Goal: Share content: Share content

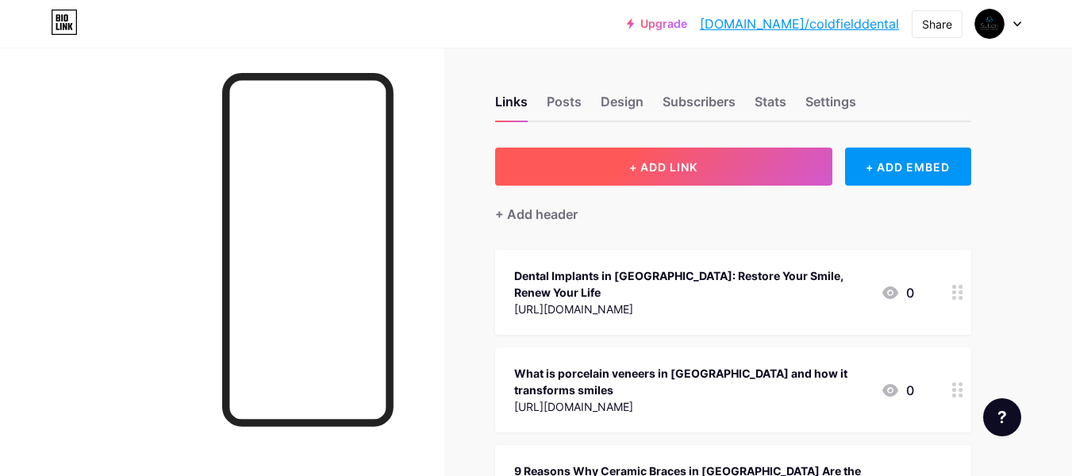
click at [681, 170] on span "+ ADD LINK" at bounding box center [663, 166] width 68 height 13
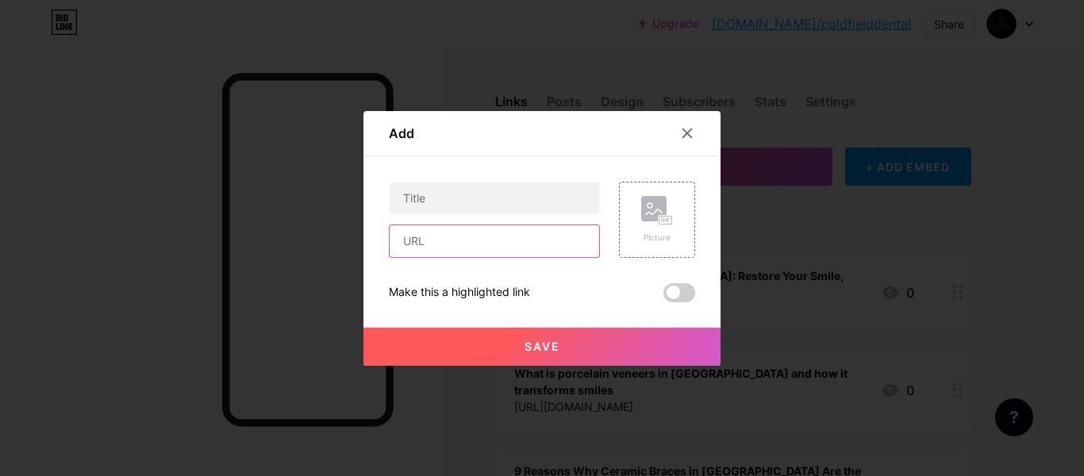
click at [480, 247] on input "text" at bounding box center [494, 241] width 209 height 32
paste input "[URL][DOMAIN_NAME]"
type input "[URL][DOMAIN_NAME]"
click at [553, 271] on div "[URL][DOMAIN_NAME] Picture Make this a highlighted link Save" at bounding box center [542, 242] width 306 height 121
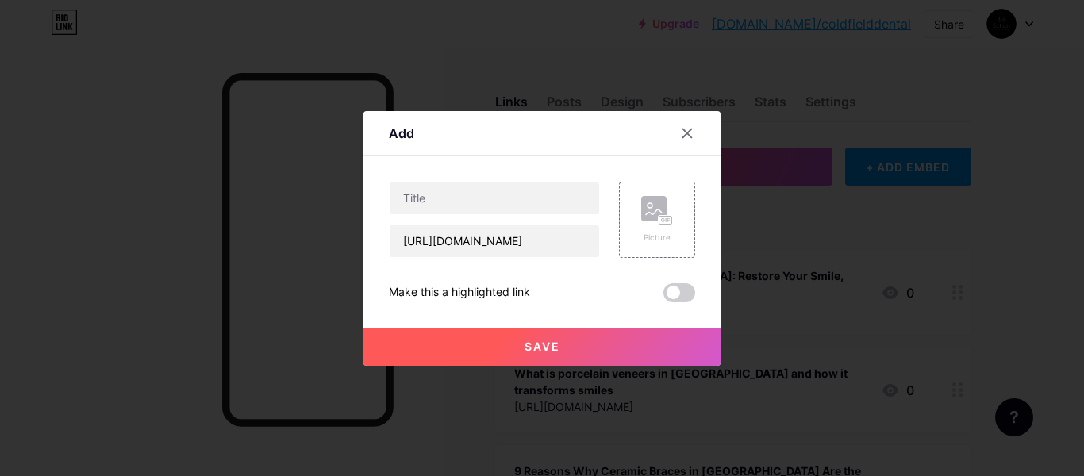
scroll to position [0, 0]
click at [533, 205] on input "text" at bounding box center [494, 198] width 209 height 32
paste input "8 reasons Porcelain Veneers transform smiles with lasting confidence"
type input "8 reasons Porcelain Veneers transform smiles with lasting confidence"
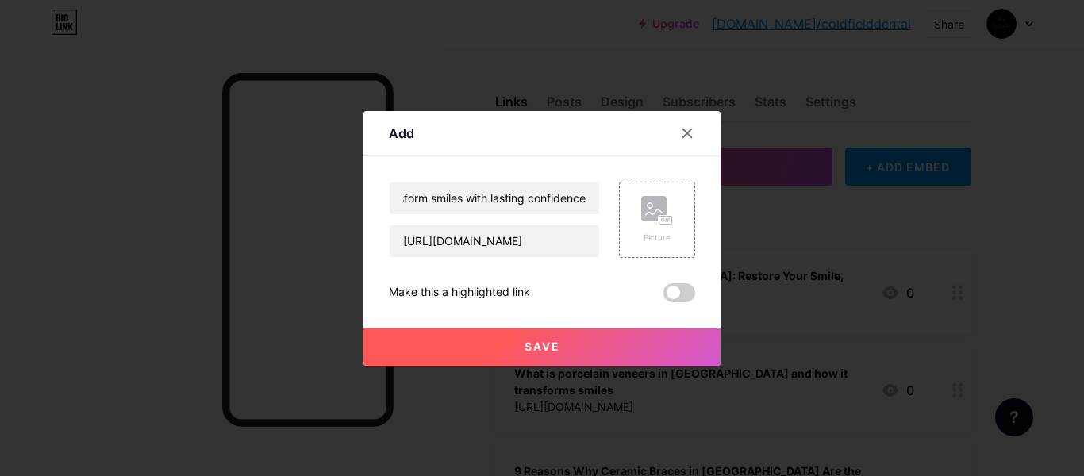
click at [554, 271] on div "8 reasons Porcelain Veneers transform smiles with lasting confidence [URL][DOMA…" at bounding box center [542, 242] width 306 height 121
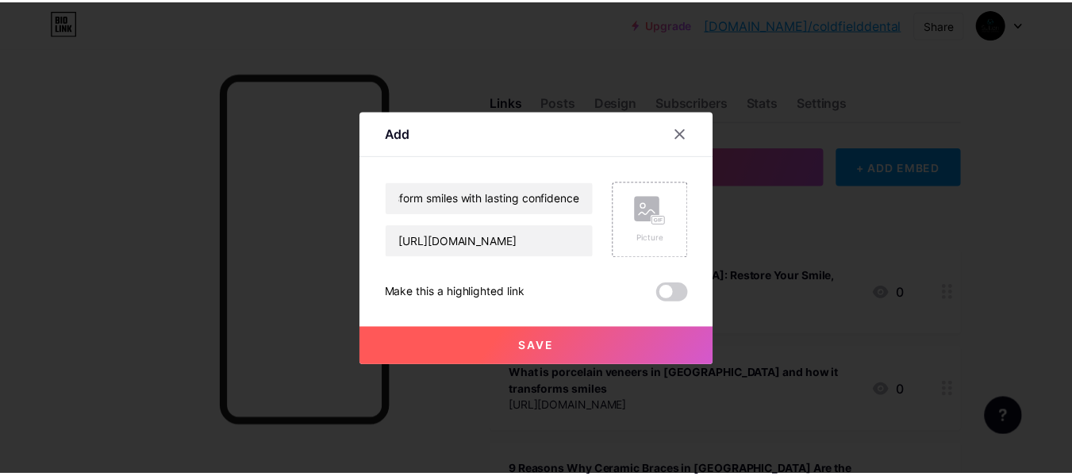
scroll to position [0, 0]
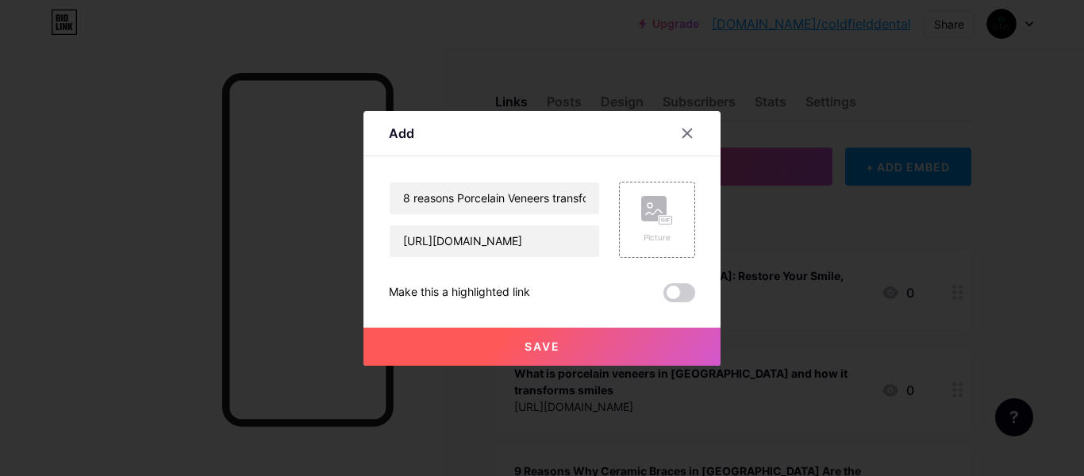
click at [552, 340] on span "Save" at bounding box center [542, 346] width 36 height 13
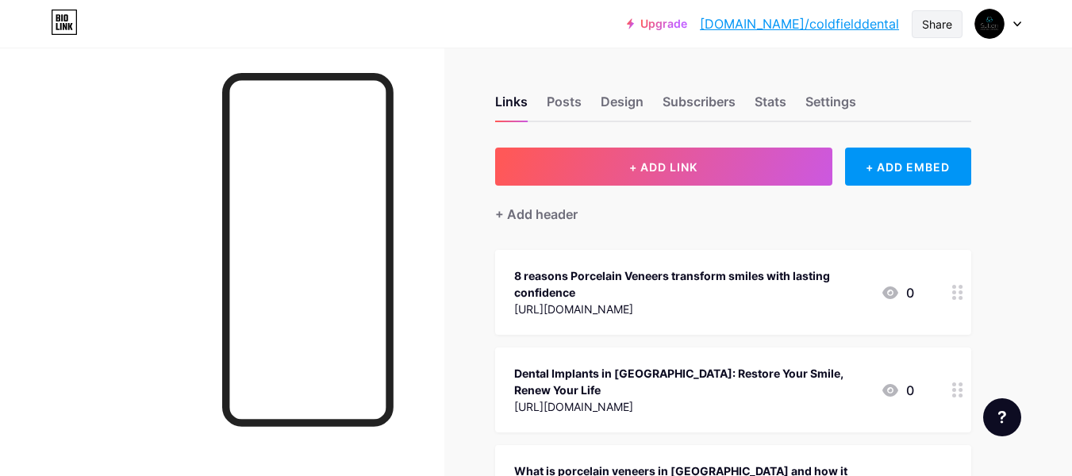
click at [932, 24] on div "Share" at bounding box center [937, 24] width 30 height 17
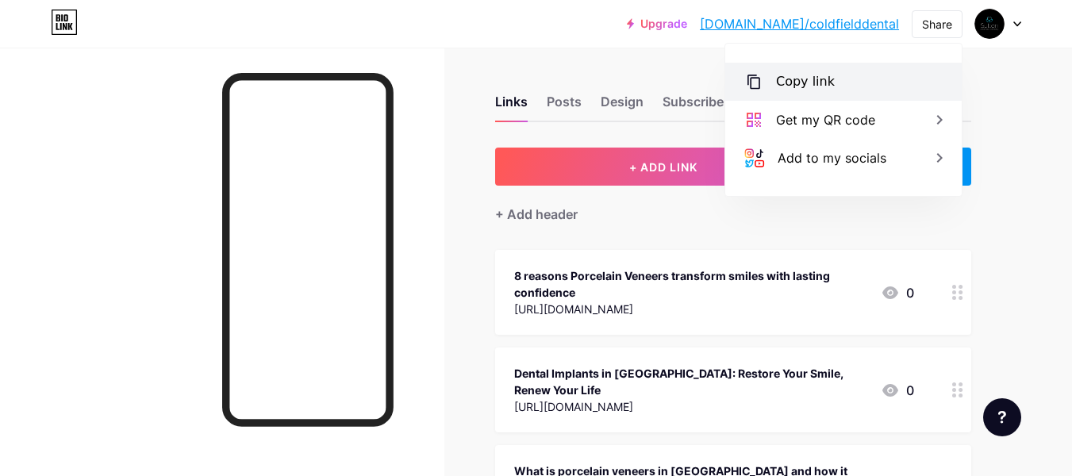
click at [829, 69] on div "Copy link" at bounding box center [843, 82] width 236 height 38
